Goal: Task Accomplishment & Management: Complete application form

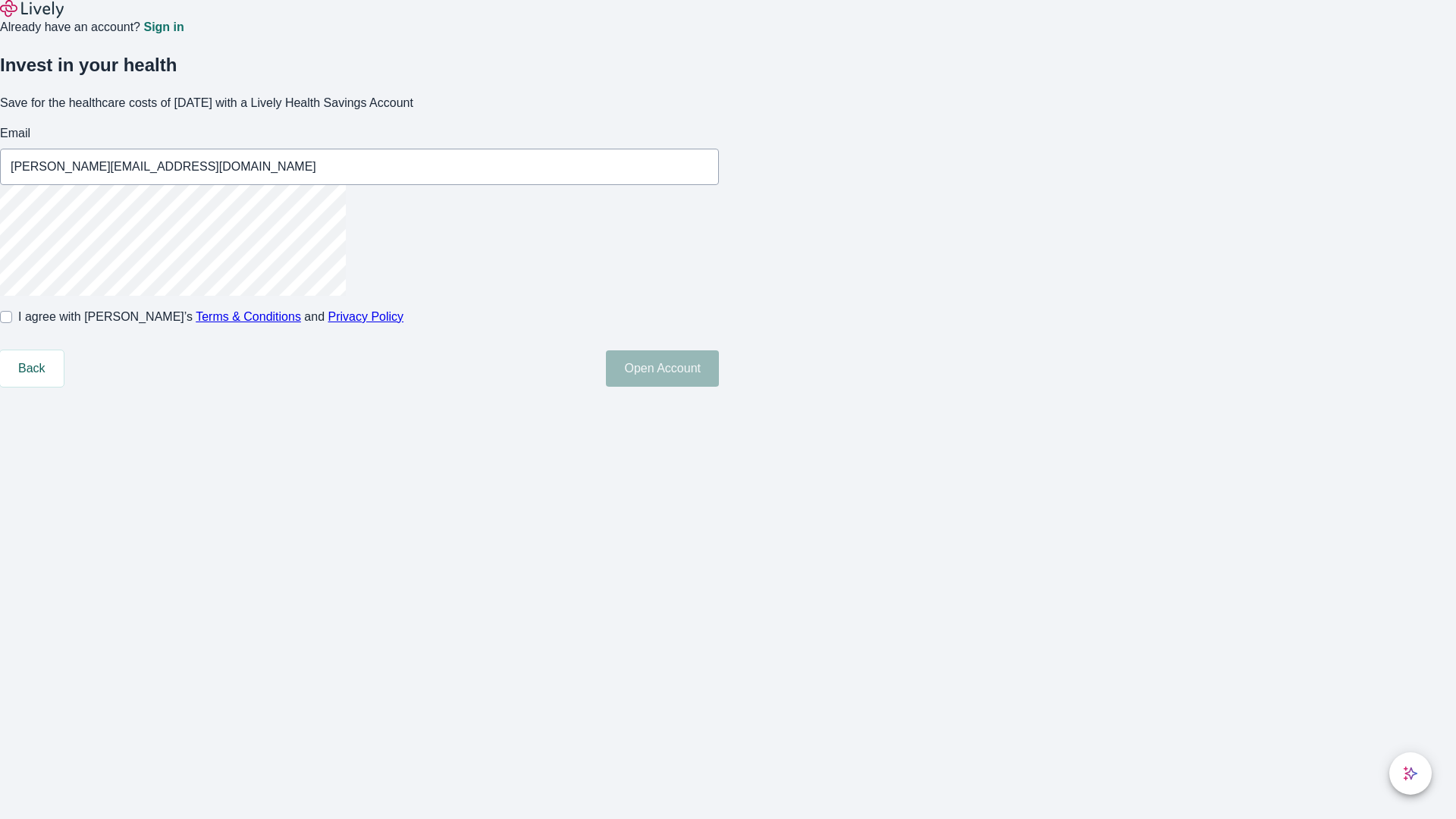
click at [12, 323] on input "I agree with Lively’s Terms & Conditions and Privacy Policy" at bounding box center [6, 317] width 12 height 12
checkbox input "true"
click at [719, 387] on button "Open Account" at bounding box center [663, 369] width 113 height 37
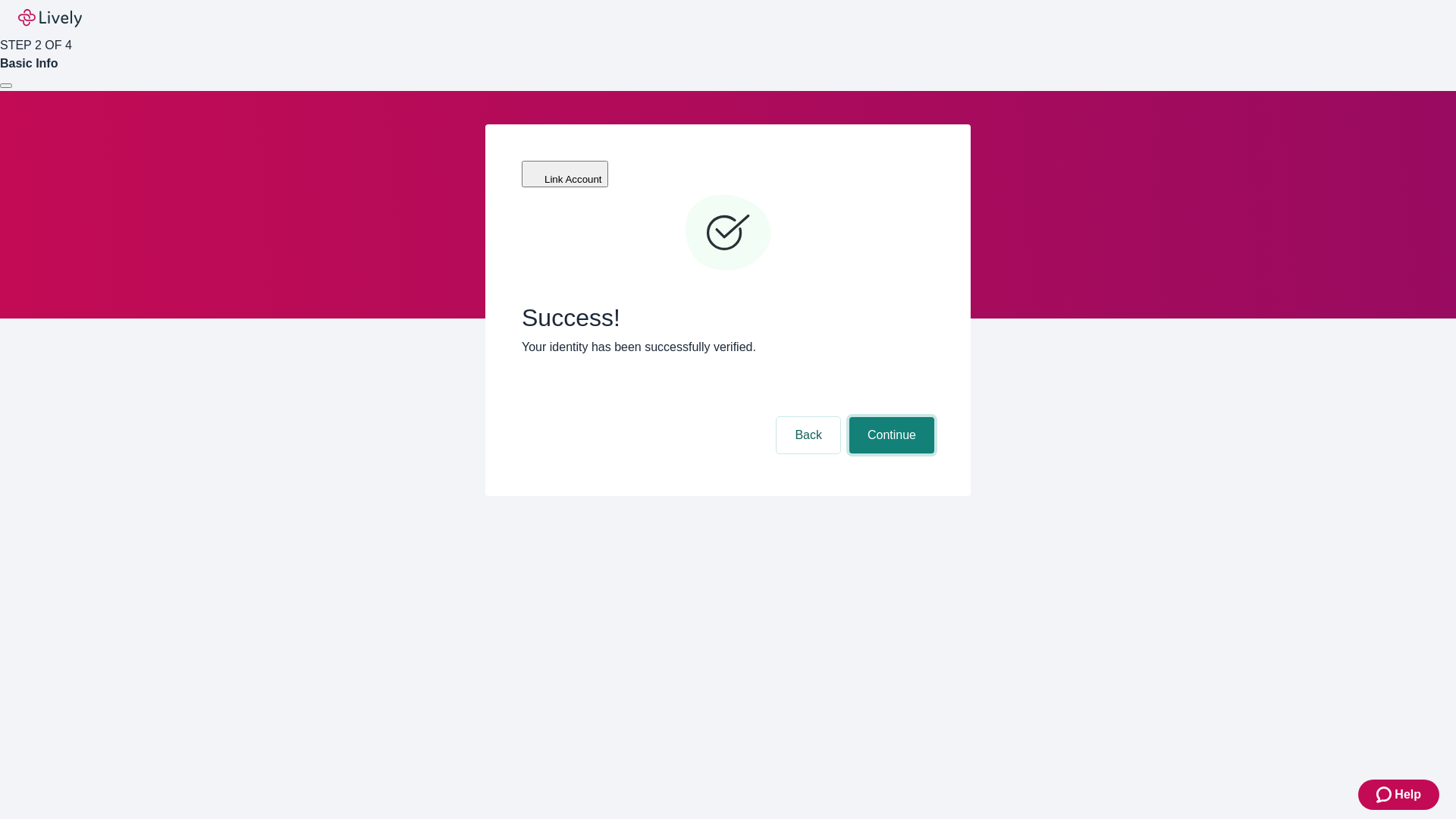
click at [890, 417] on button "Continue" at bounding box center [892, 436] width 85 height 37
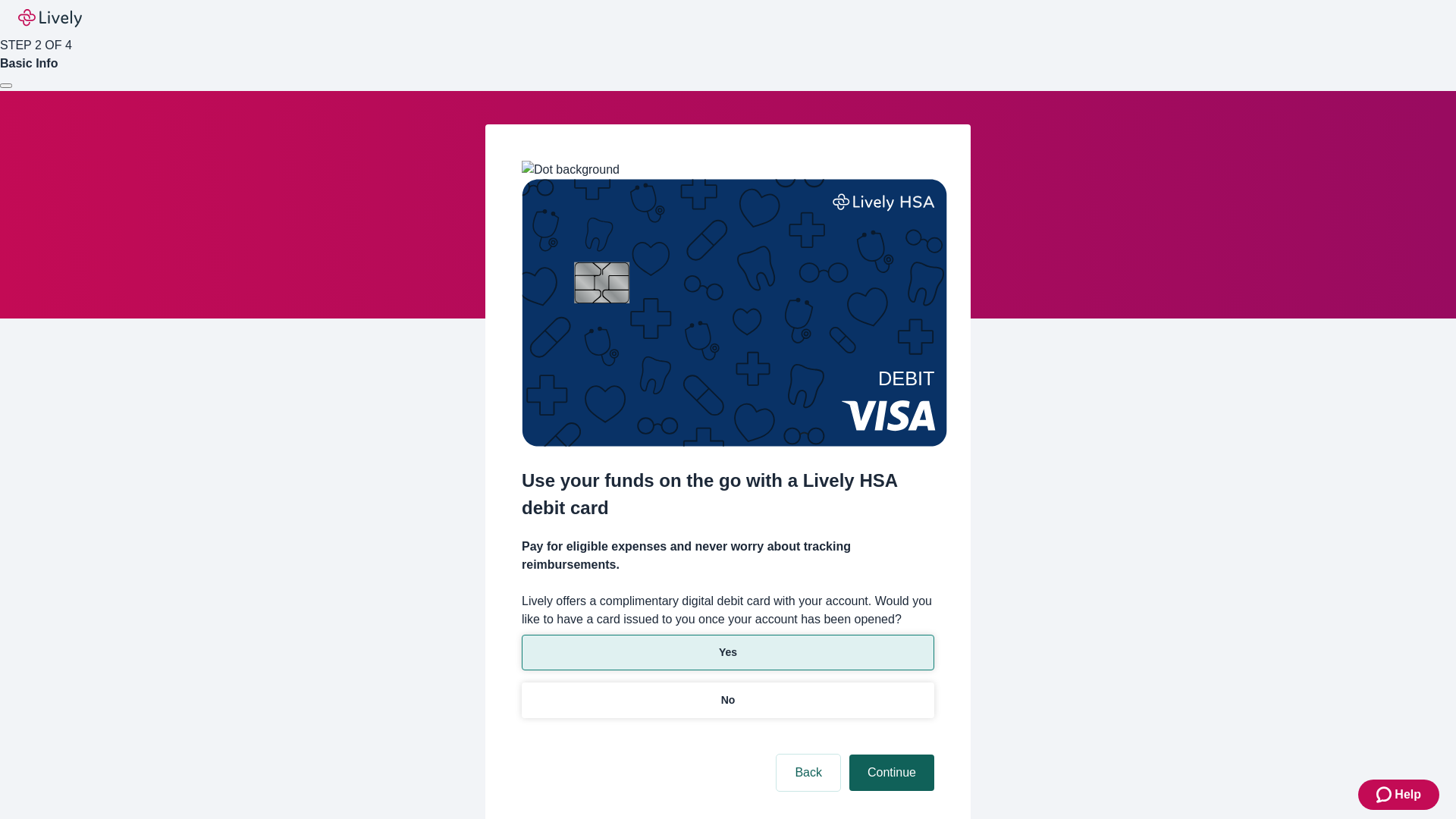
click at [727, 644] on p "Yes" at bounding box center [728, 652] width 18 height 16
click at [890, 755] on button "Continue" at bounding box center [892, 773] width 85 height 37
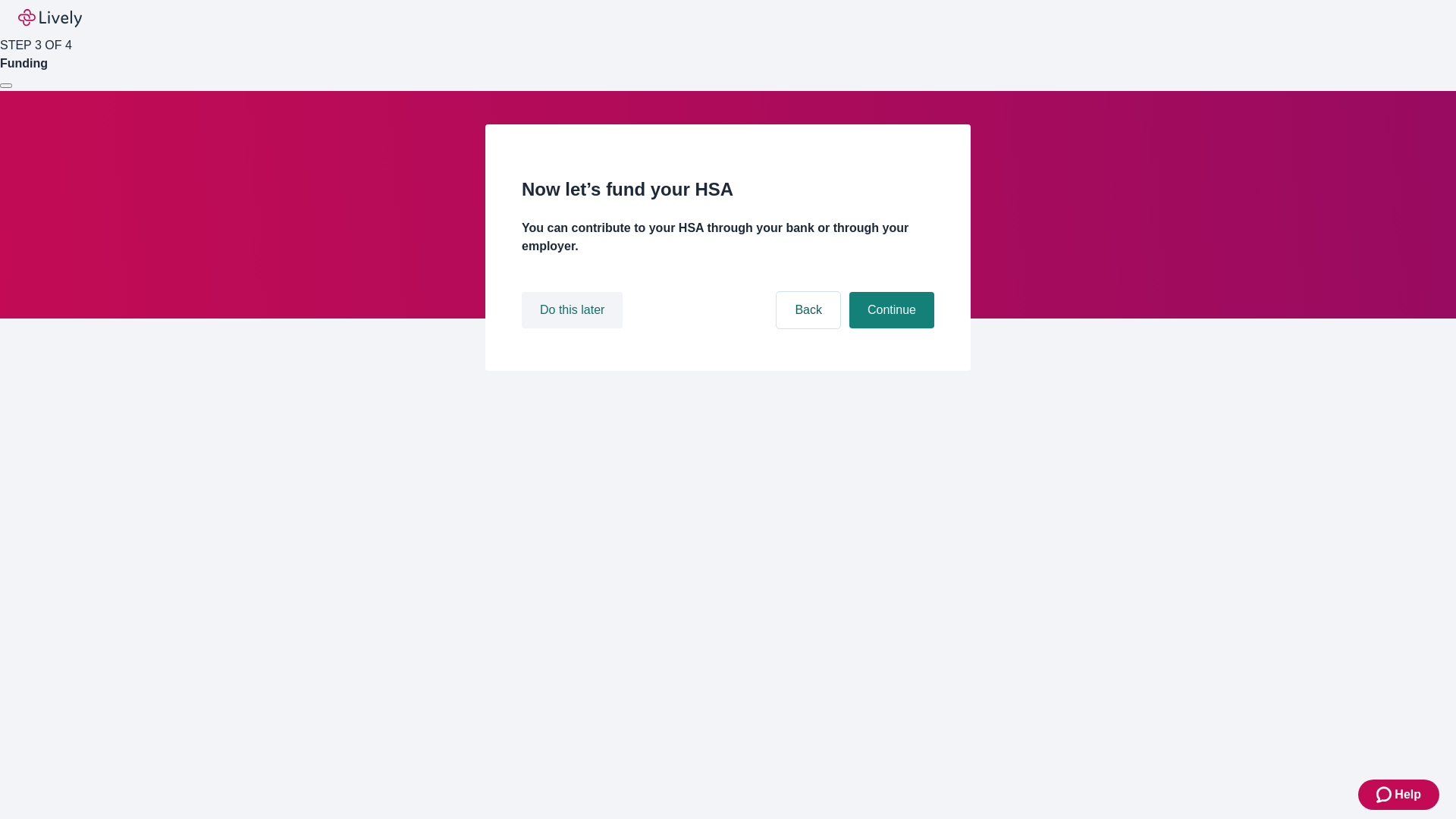
click at [574, 328] on button "Do this later" at bounding box center [573, 310] width 101 height 37
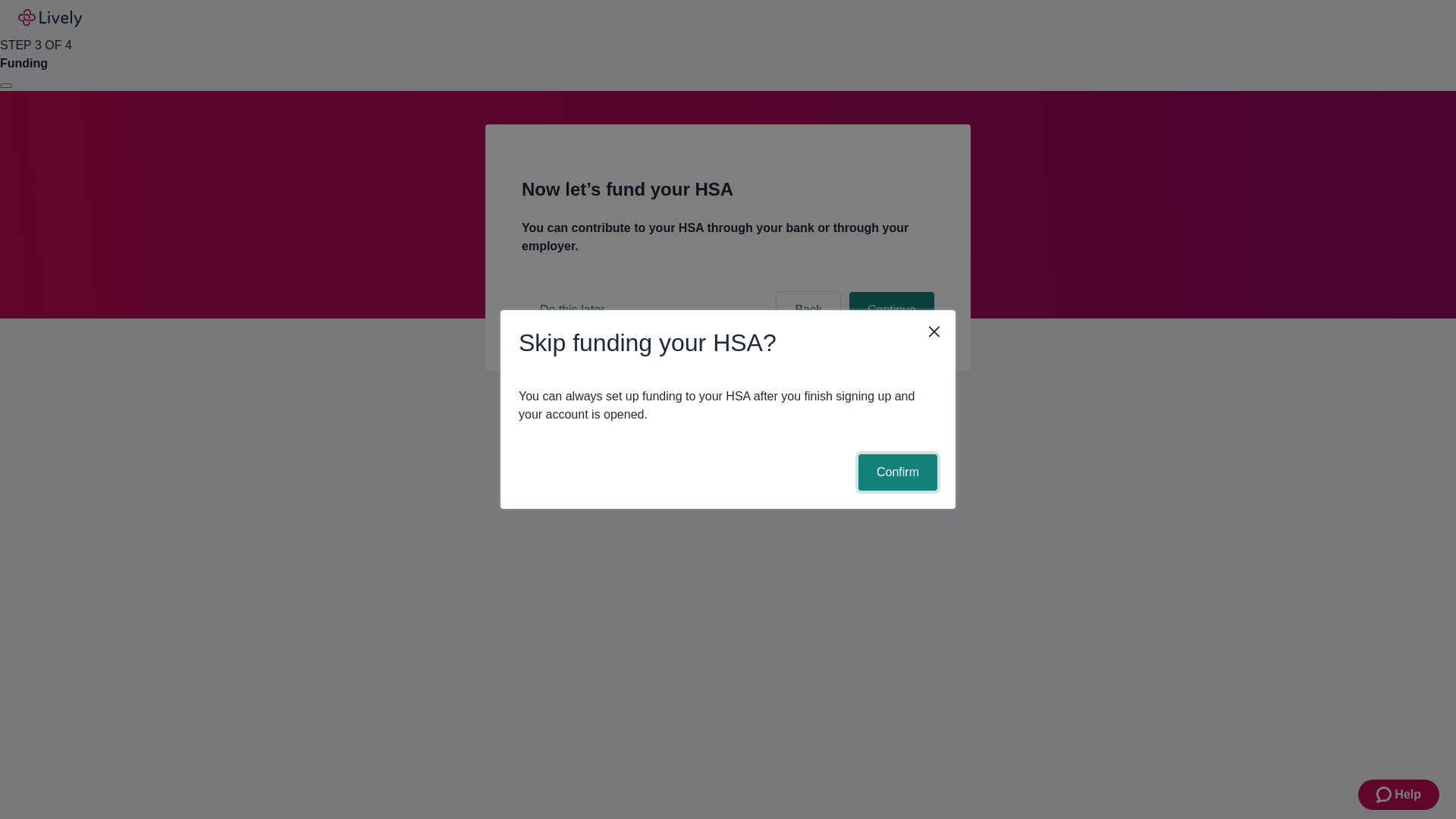
click at [896, 472] on button "Confirm" at bounding box center [898, 473] width 79 height 37
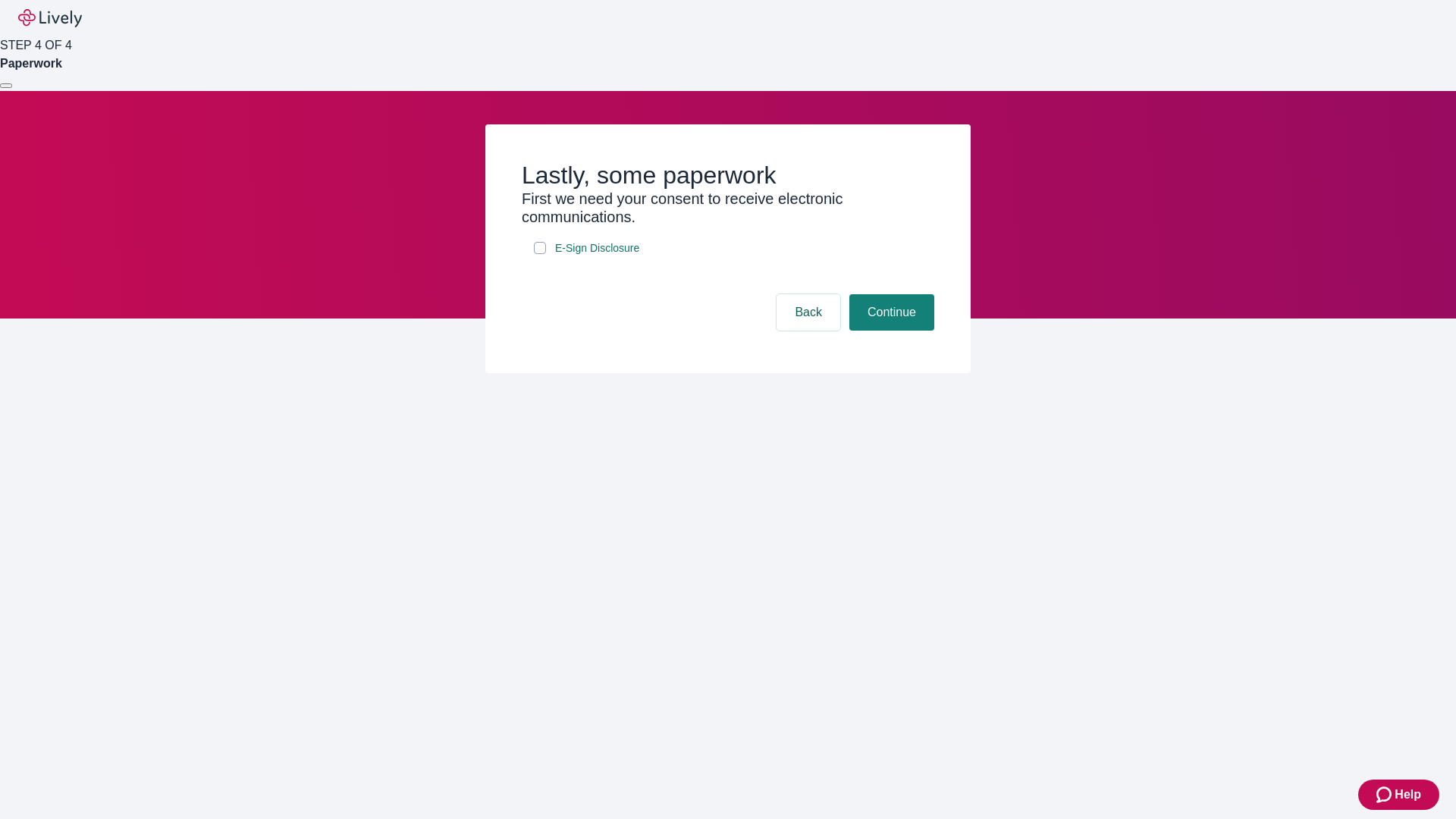
click at [540, 254] on input "E-Sign Disclosure" at bounding box center [540, 248] width 12 height 12
checkbox input "true"
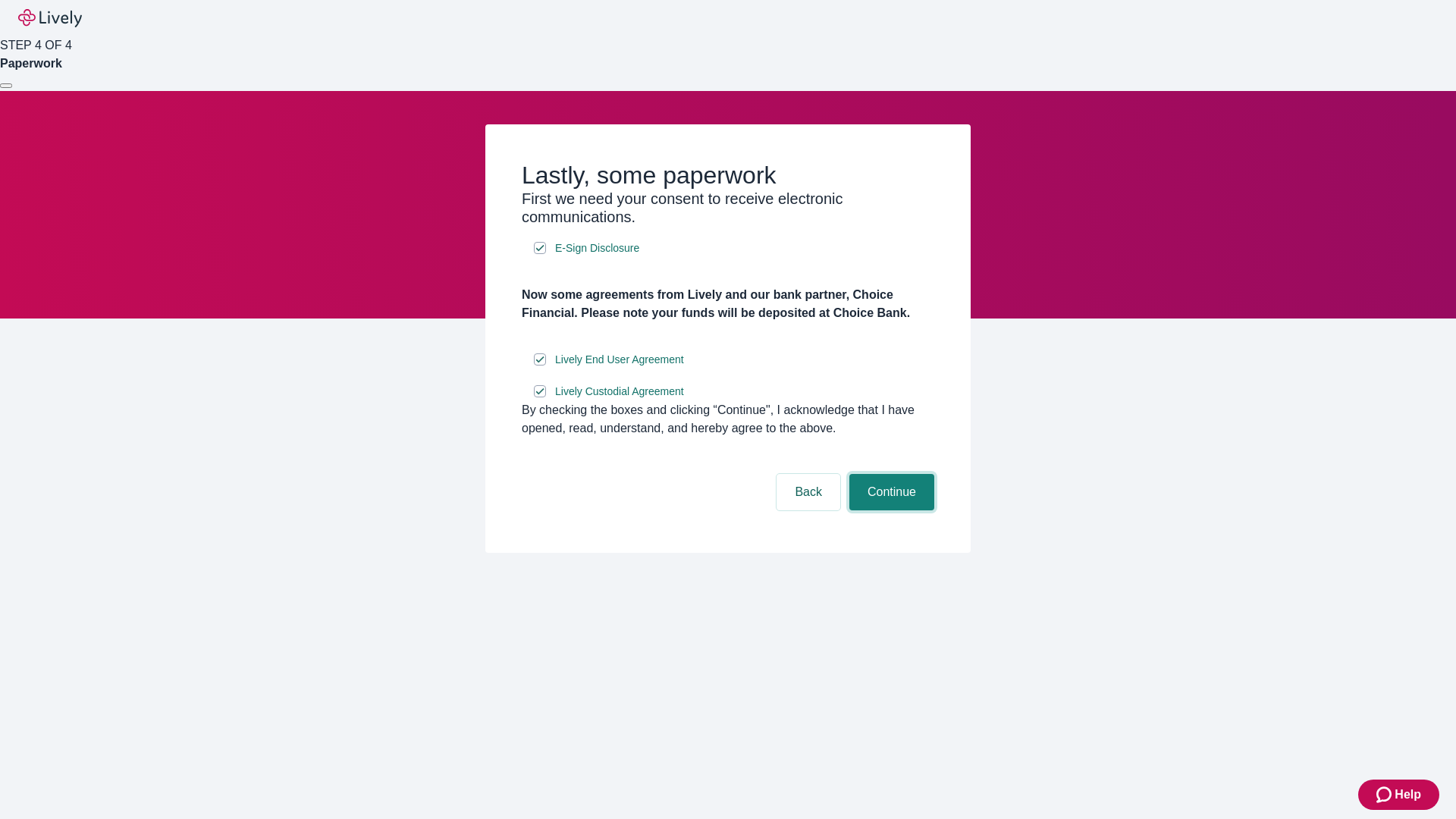
click at [890, 511] on button "Continue" at bounding box center [892, 492] width 85 height 37
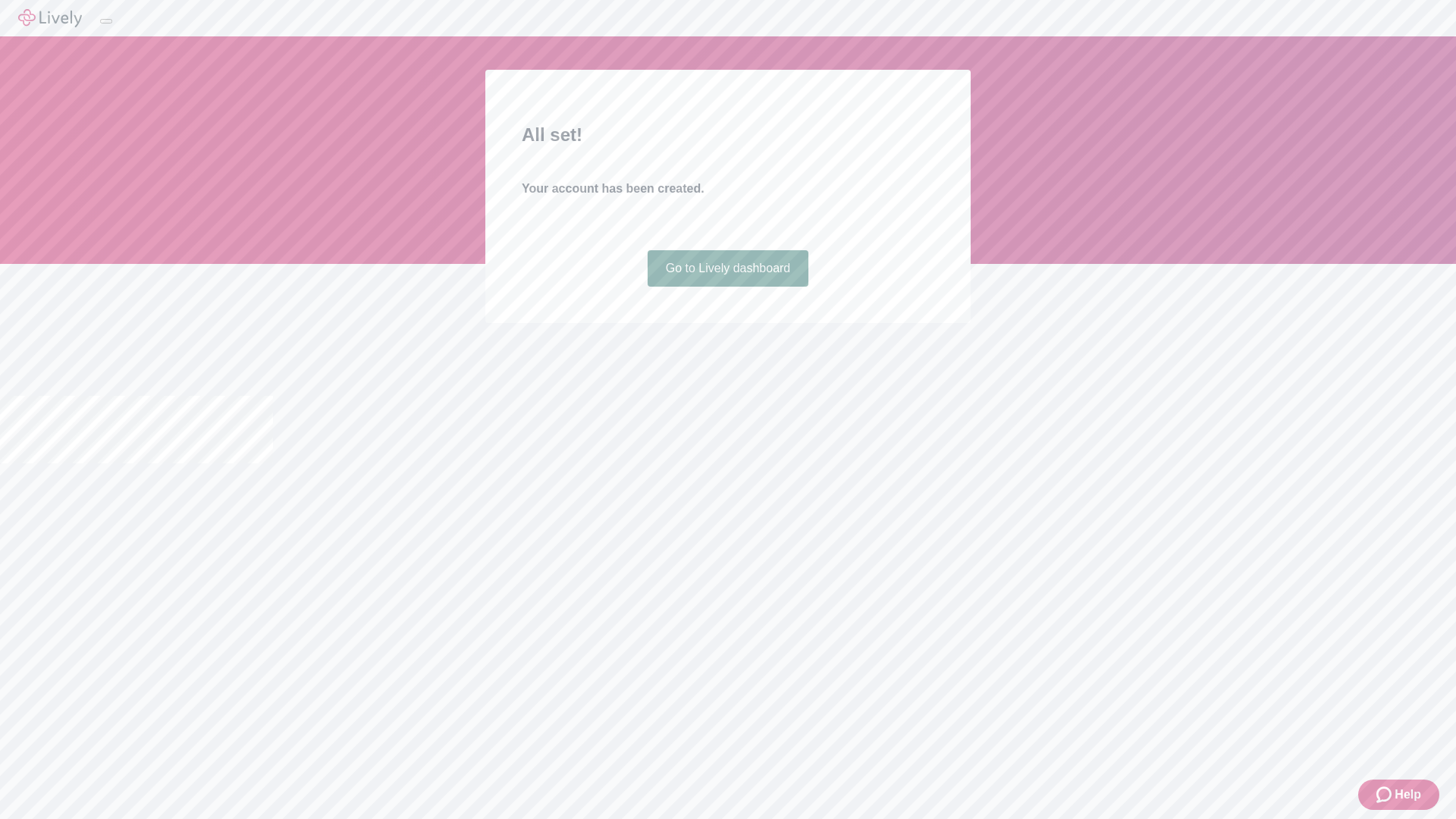
click at [727, 287] on link "Go to Lively dashboard" at bounding box center [728, 269] width 162 height 37
